Goal: Navigation & Orientation: Find specific page/section

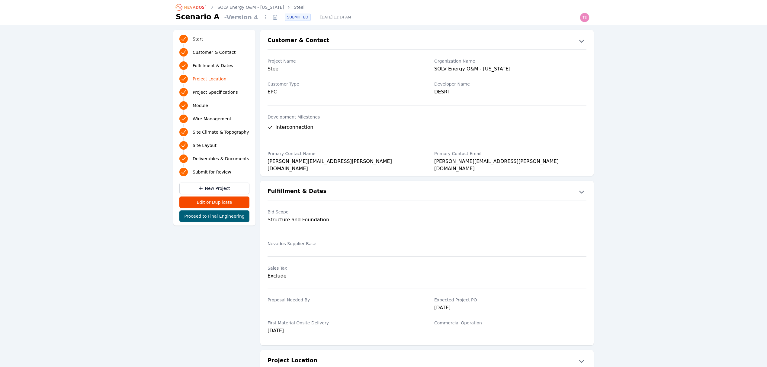
scroll to position [402, 0]
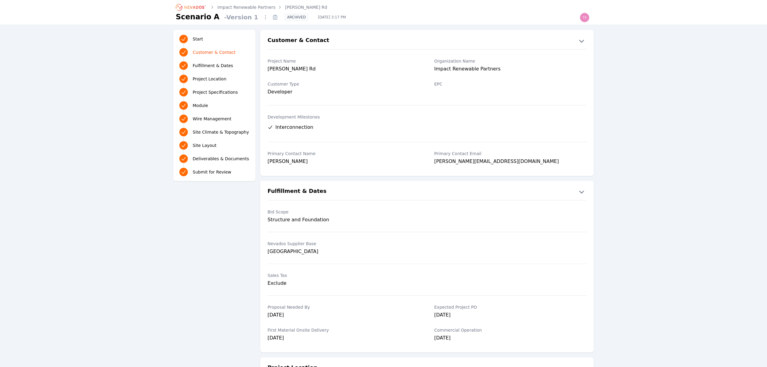
click at [287, 7] on link "[PERSON_NAME] Rd" at bounding box center [306, 7] width 42 height 6
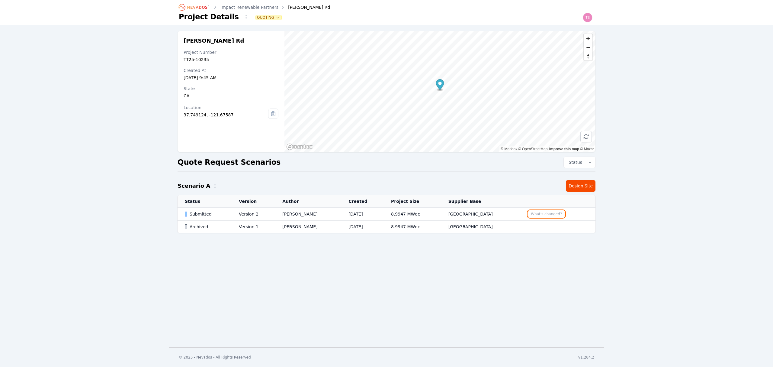
click at [550, 214] on button "What's changed?" at bounding box center [546, 213] width 37 height 7
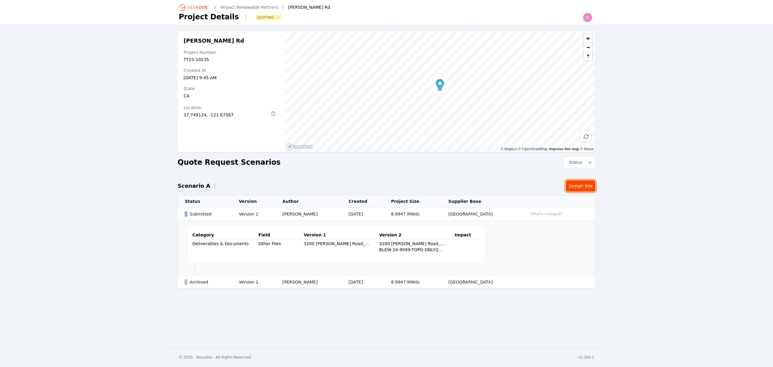
click at [584, 184] on link "Design Site" at bounding box center [581, 185] width 30 height 11
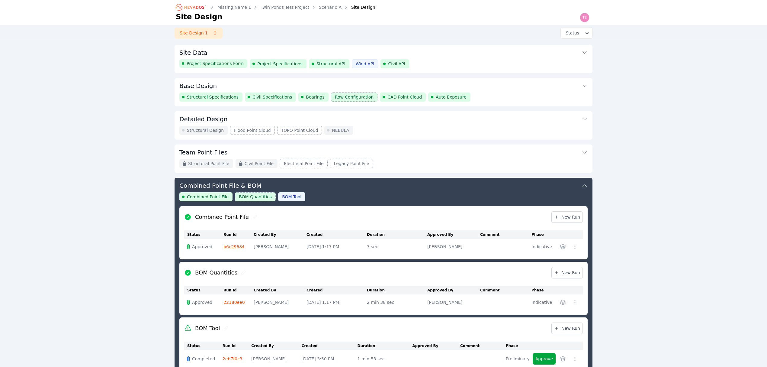
scroll to position [103, 0]
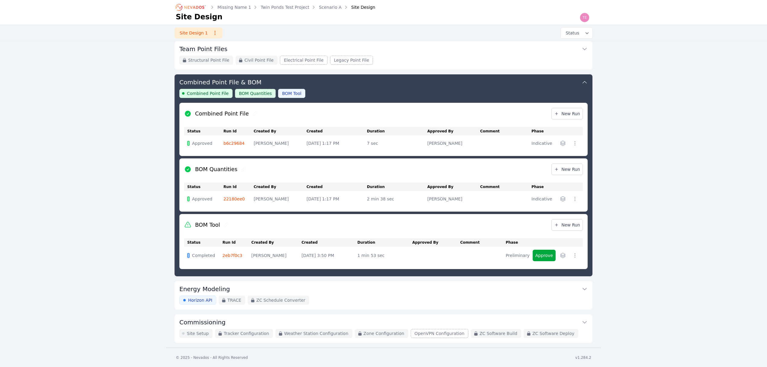
click at [198, 9] on icon "Breadcrumb" at bounding box center [191, 7] width 33 height 10
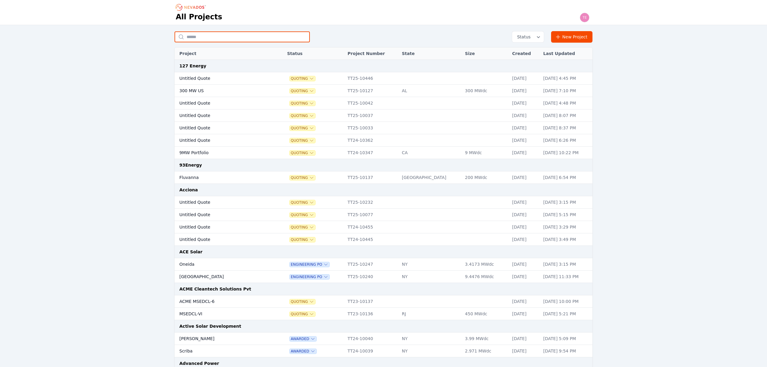
click at [231, 39] on input "text" at bounding box center [242, 36] width 135 height 11
